Goal: Download file/media

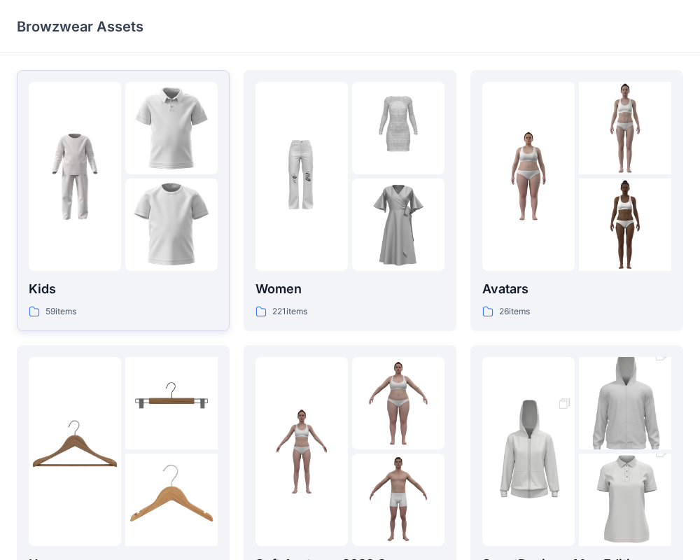
click at [151, 142] on img at bounding box center [171, 128] width 92 height 92
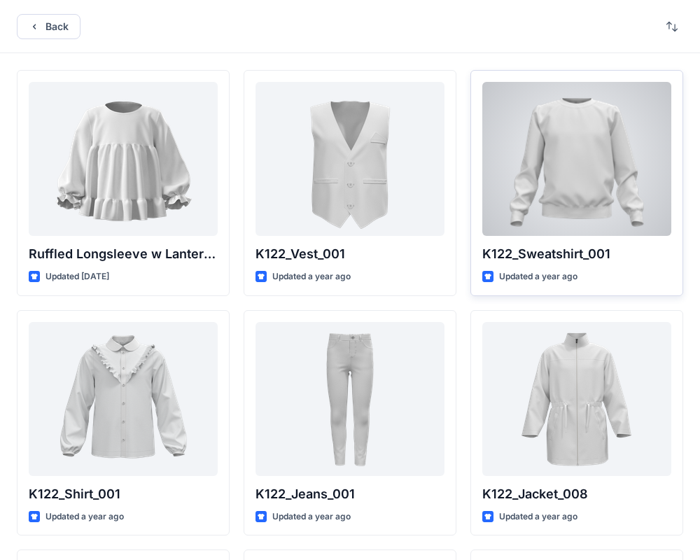
click at [570, 151] on div at bounding box center [577, 159] width 189 height 154
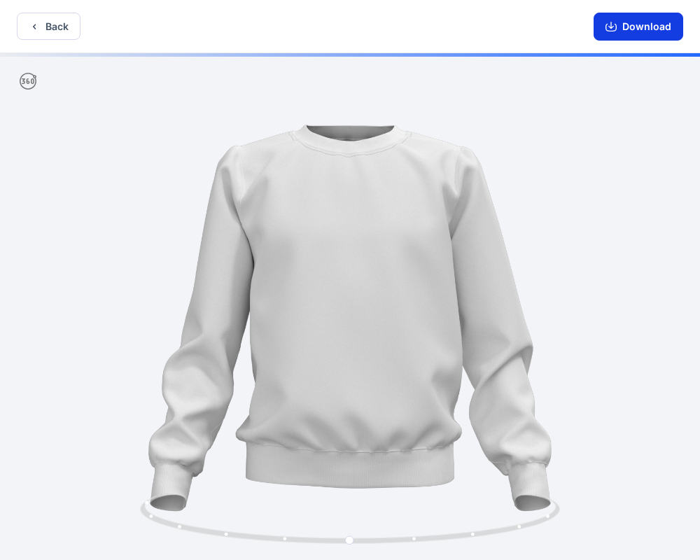
click at [629, 31] on button "Download" at bounding box center [639, 27] width 90 height 28
click at [661, 30] on button "Download" at bounding box center [639, 27] width 90 height 28
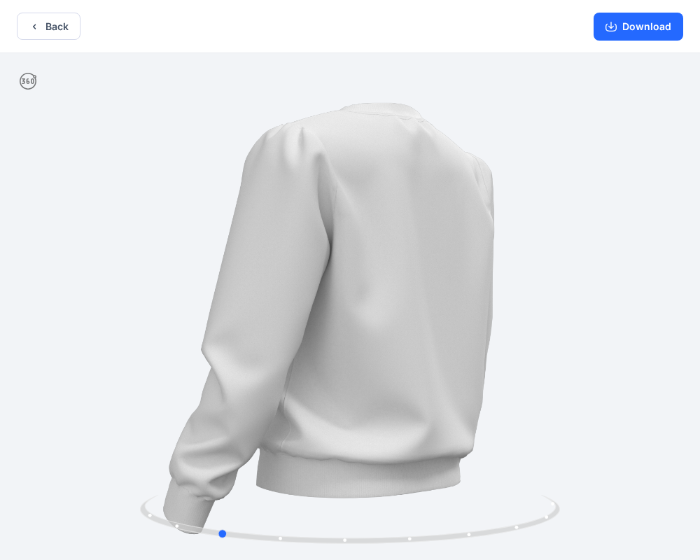
drag, startPoint x: 395, startPoint y: 294, endPoint x: 258, endPoint y: 330, distance: 141.2
click at [258, 330] on div at bounding box center [350, 308] width 700 height 510
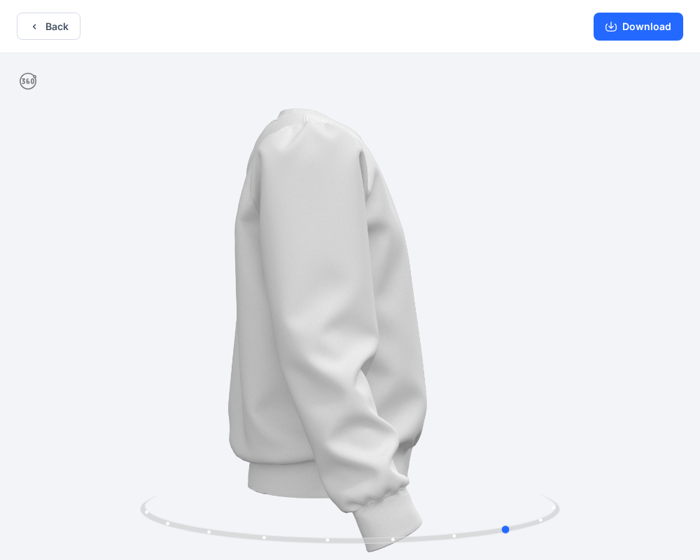
drag, startPoint x: 387, startPoint y: 365, endPoint x: 197, endPoint y: 366, distance: 190.5
click at [197, 366] on div at bounding box center [350, 308] width 700 height 510
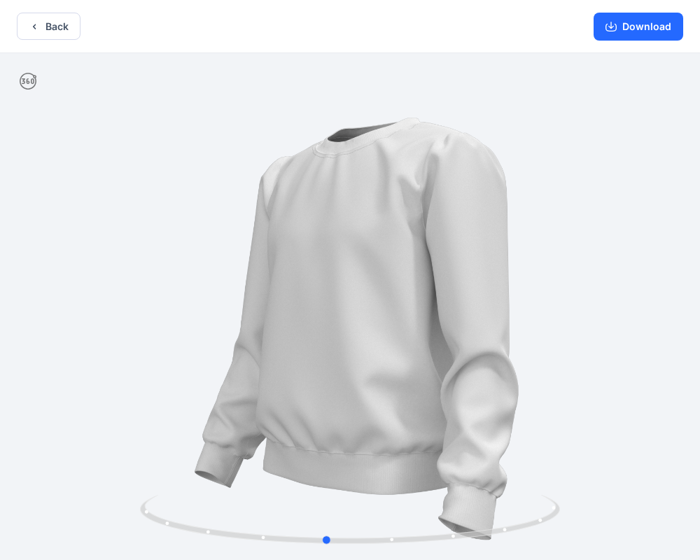
drag, startPoint x: 490, startPoint y: 312, endPoint x: 382, endPoint y: 322, distance: 108.4
click at [382, 322] on div at bounding box center [350, 308] width 700 height 510
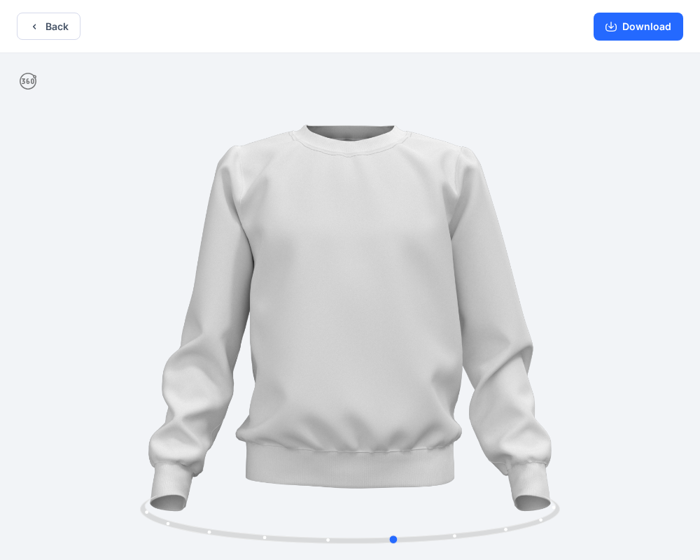
drag, startPoint x: 363, startPoint y: 310, endPoint x: 432, endPoint y: 310, distance: 69.3
click at [432, 310] on div at bounding box center [350, 308] width 700 height 510
click at [669, 28] on button "Download" at bounding box center [639, 27] width 90 height 28
